Goal: Task Accomplishment & Management: Manage account settings

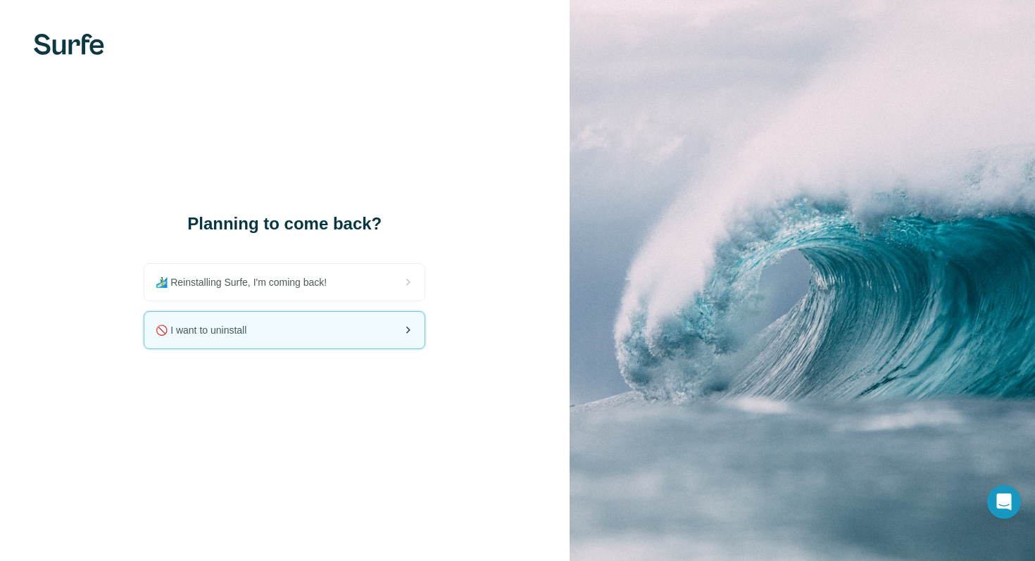
click at [397, 327] on div "🚫 I want to uninstall" at bounding box center [284, 330] width 280 height 37
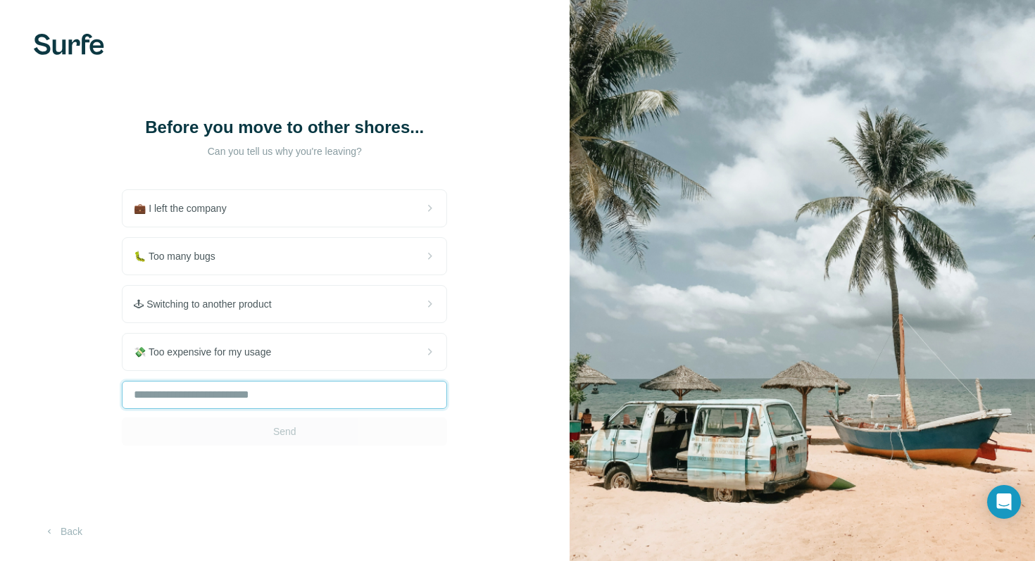
click at [322, 409] on input "text" at bounding box center [284, 395] width 325 height 28
type input "**********"
click at [318, 446] on button "Send" at bounding box center [284, 432] width 325 height 28
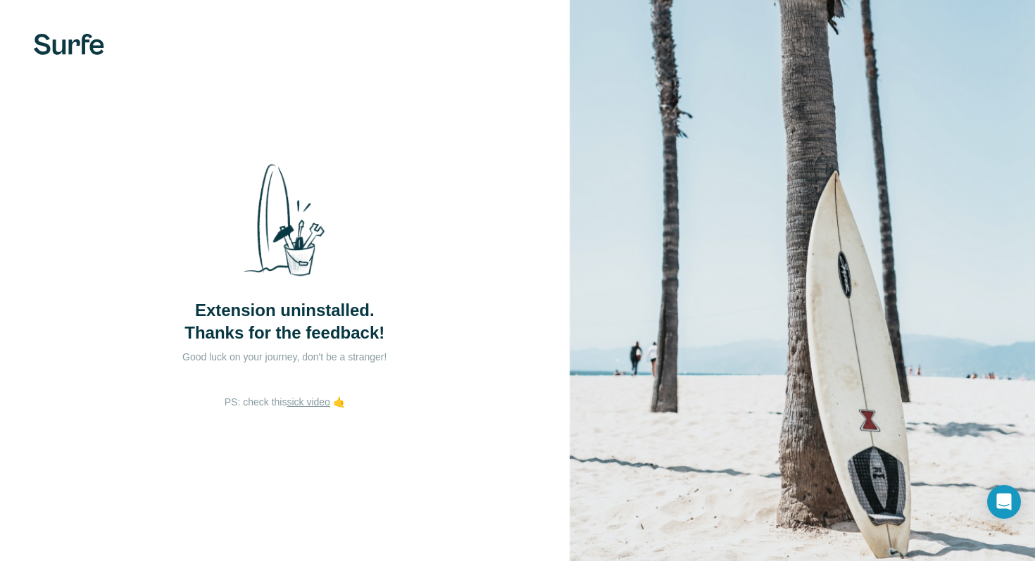
click at [86, 52] on img at bounding box center [69, 44] width 70 height 21
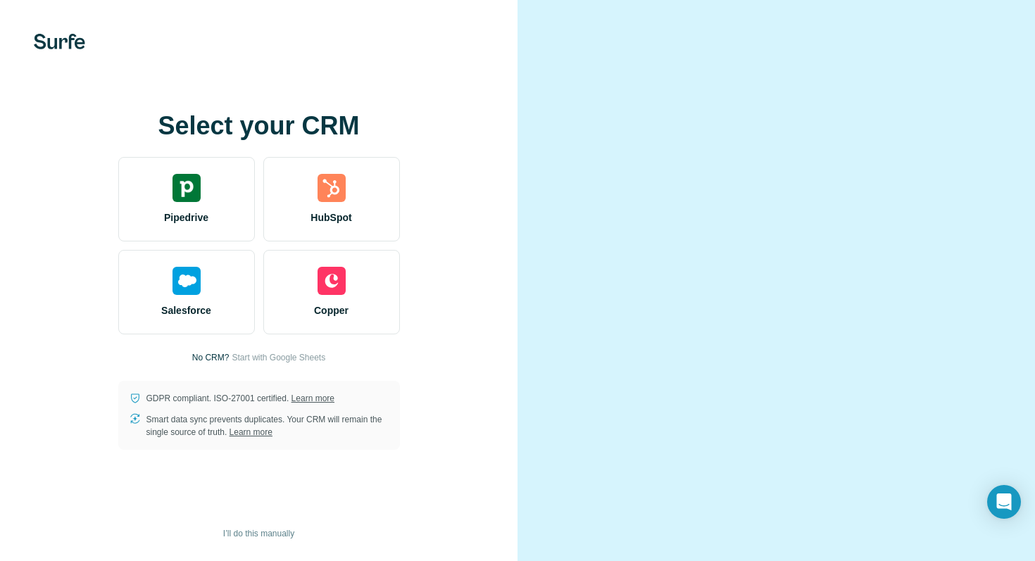
click at [548, 177] on div at bounding box center [775, 280] width 517 height 561
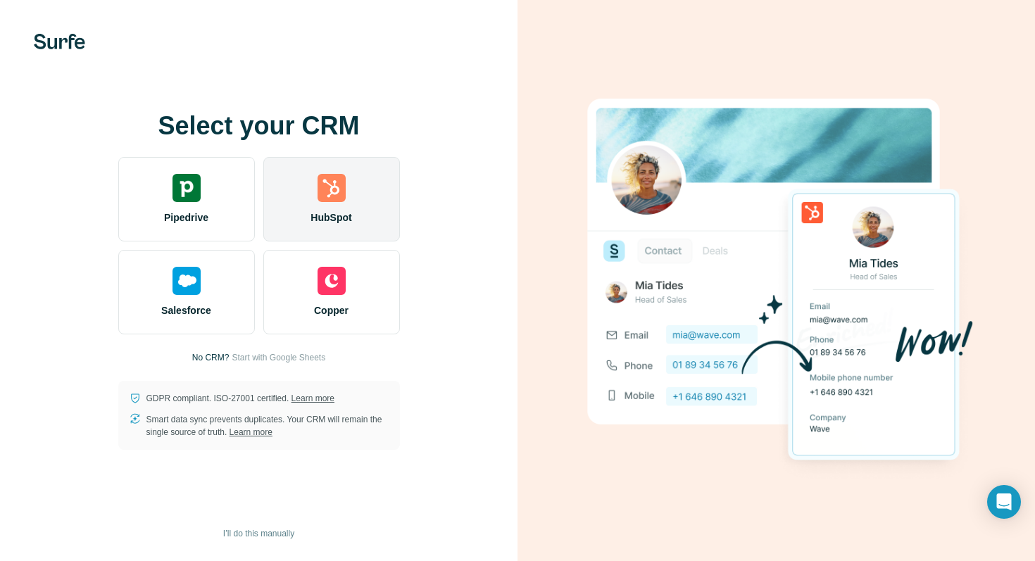
click at [342, 203] on div "HubSpot" at bounding box center [331, 199] width 137 height 84
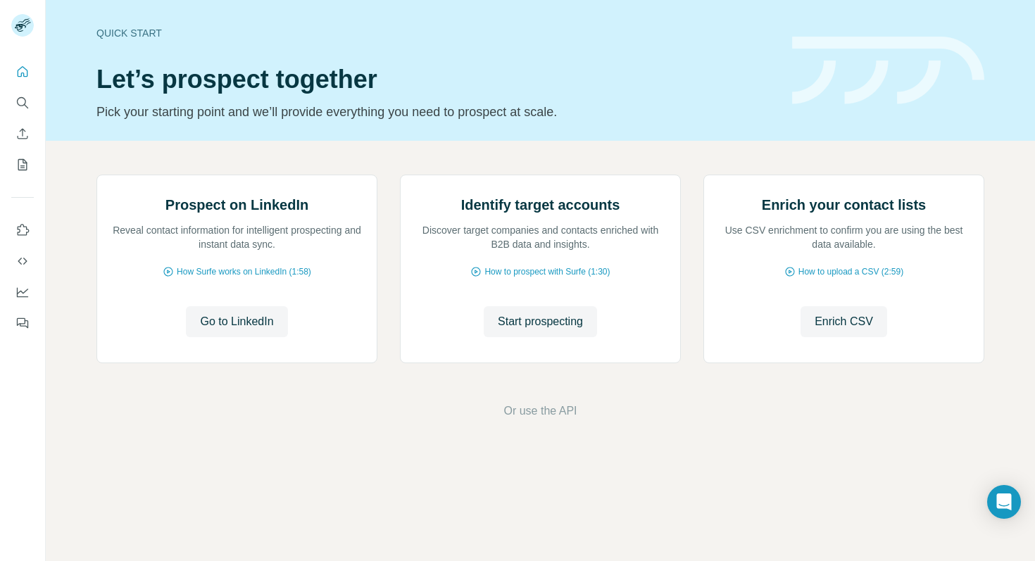
scroll to position [47, 0]
click at [252, 330] on span "Go to LinkedIn" at bounding box center [236, 321] width 73 height 17
